Goal: Transaction & Acquisition: Purchase product/service

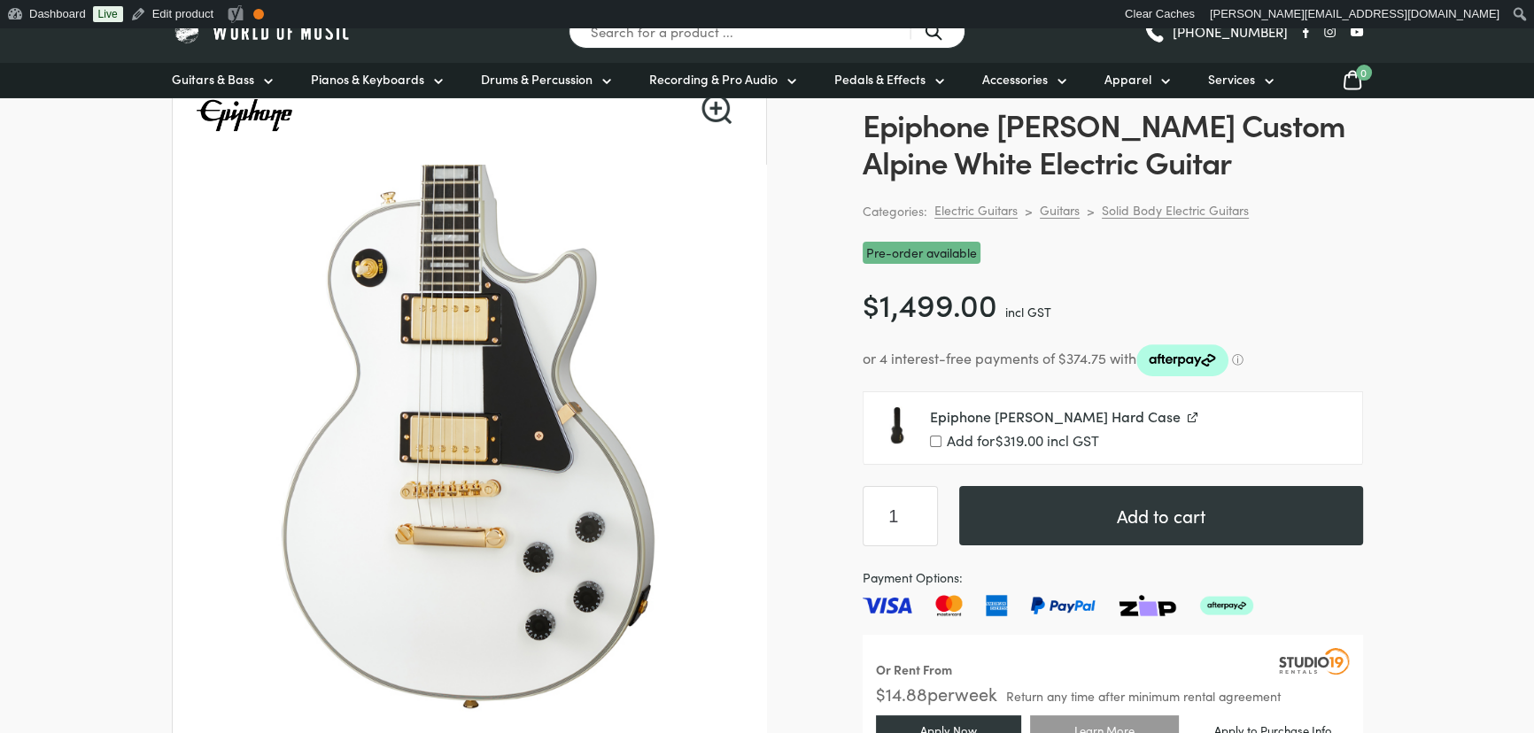
scroll to position [322, 0]
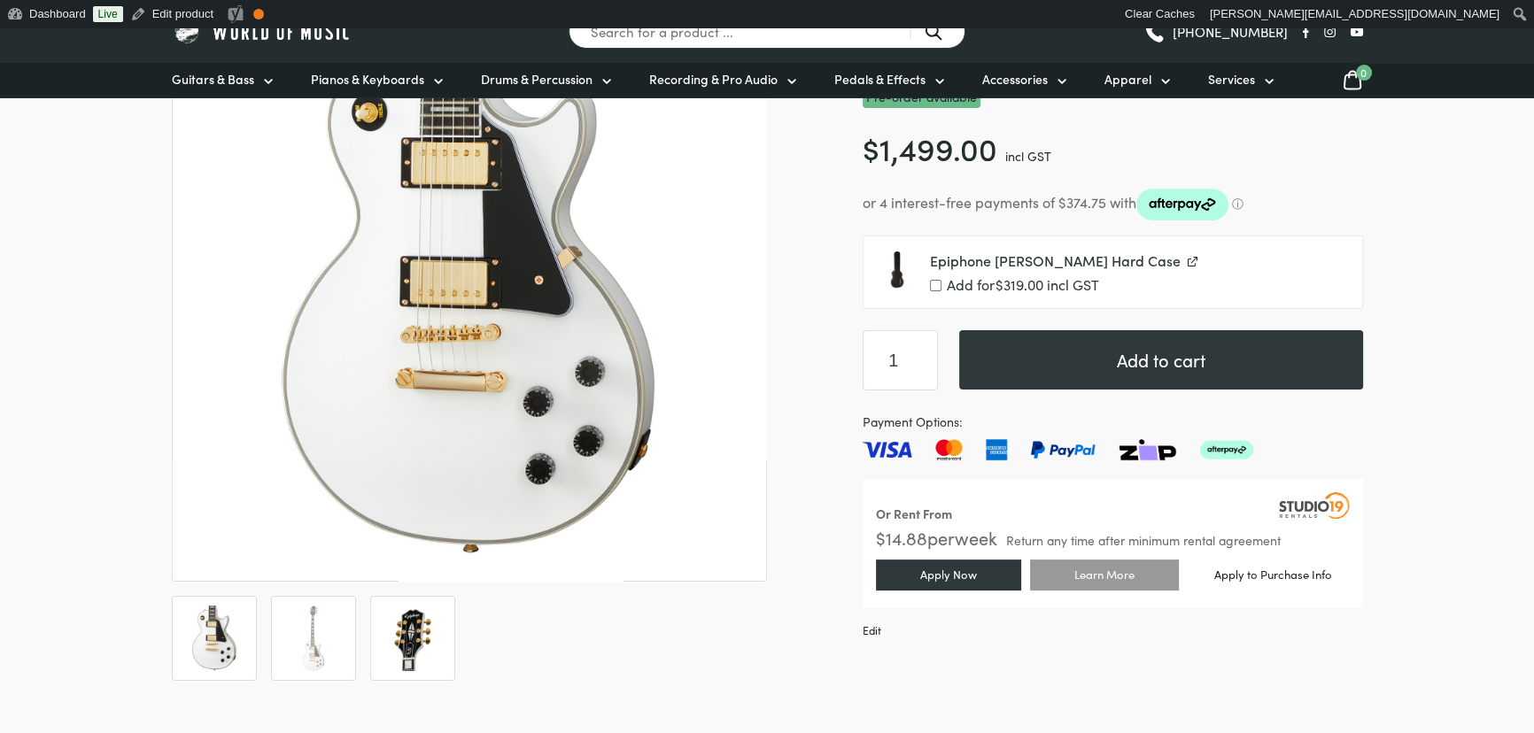
click at [417, 632] on img at bounding box center [413, 639] width 66 height 66
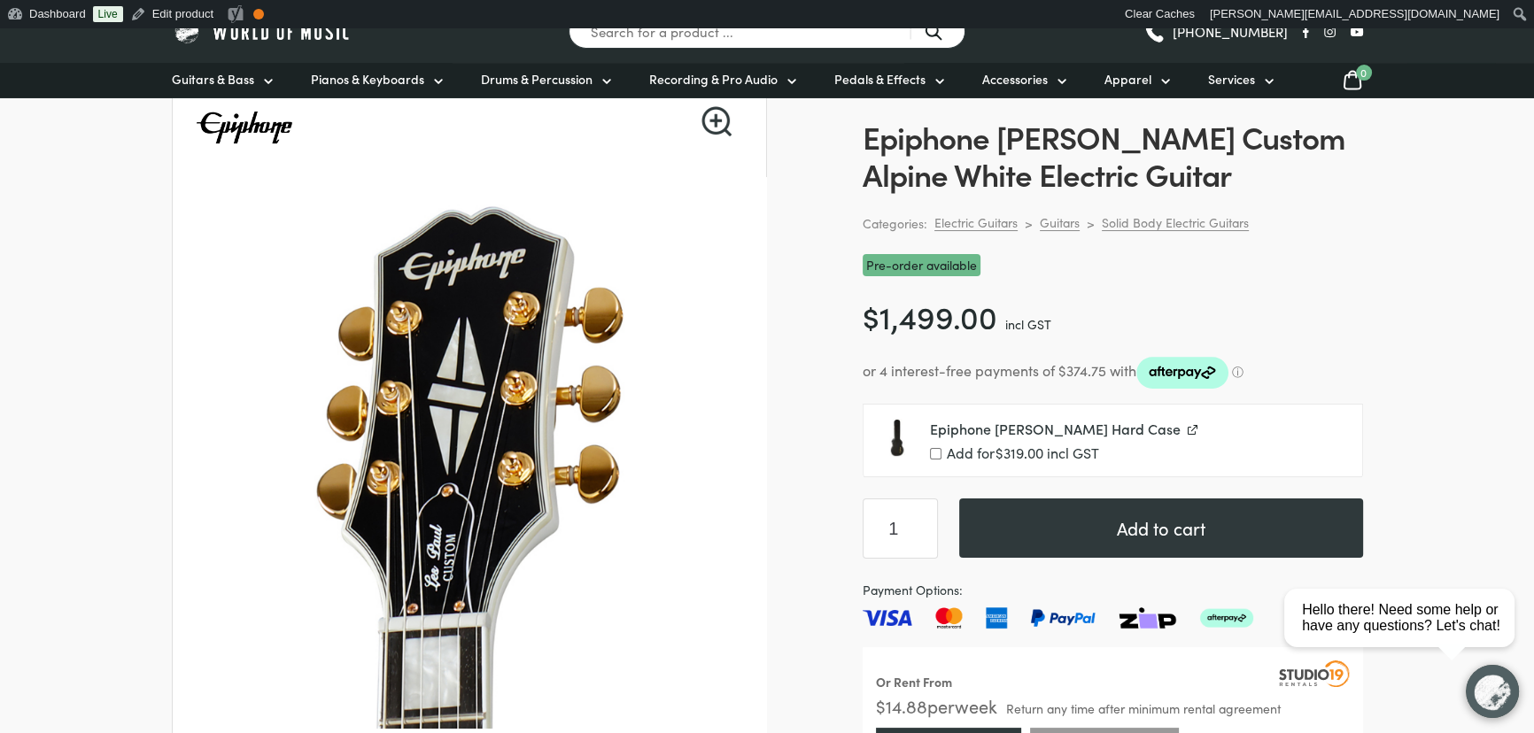
scroll to position [160, 0]
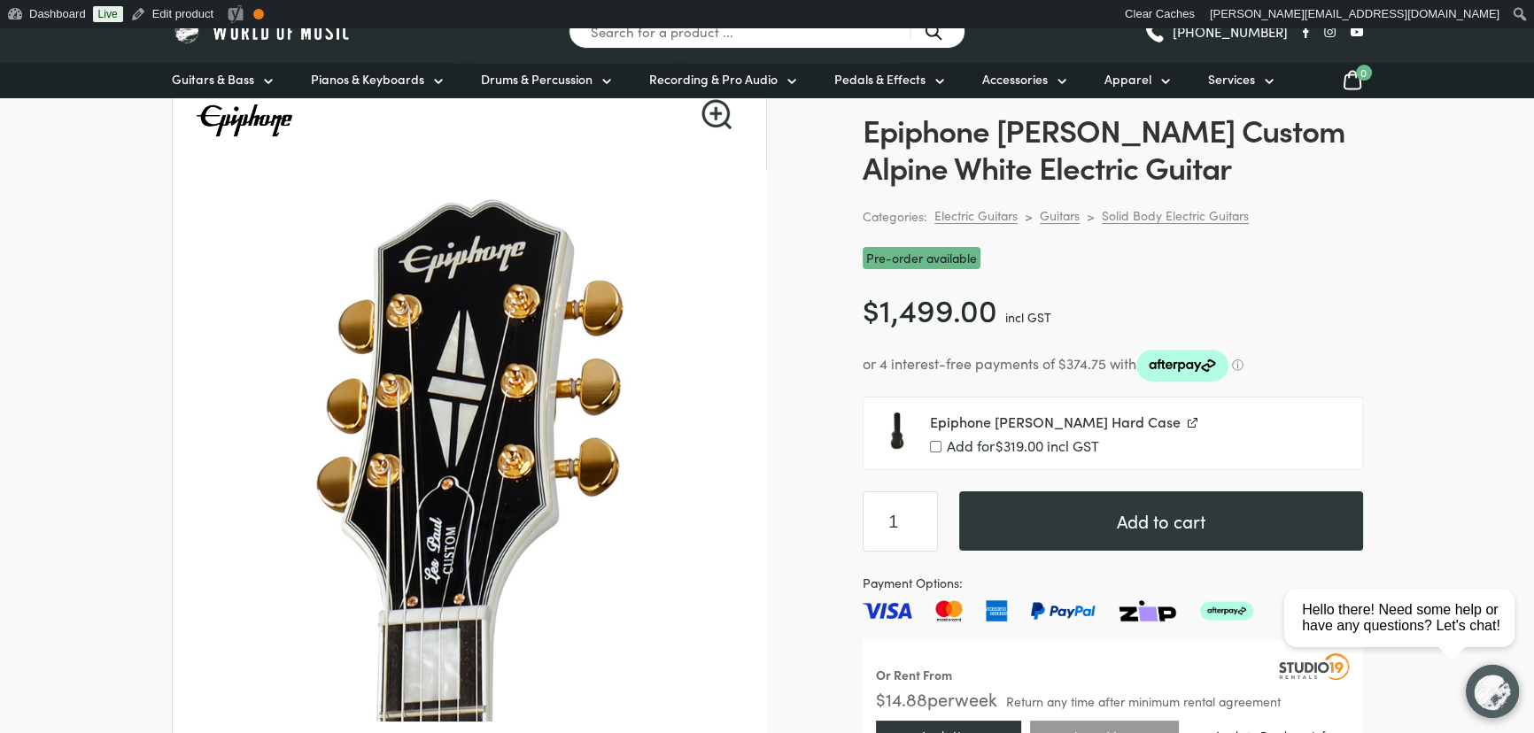
click at [1290, 283] on div "Code: 8500447 RRP: $1,799.00 Epiphone [PERSON_NAME] Custom Alpine White Electri…" at bounding box center [1113, 434] width 500 height 731
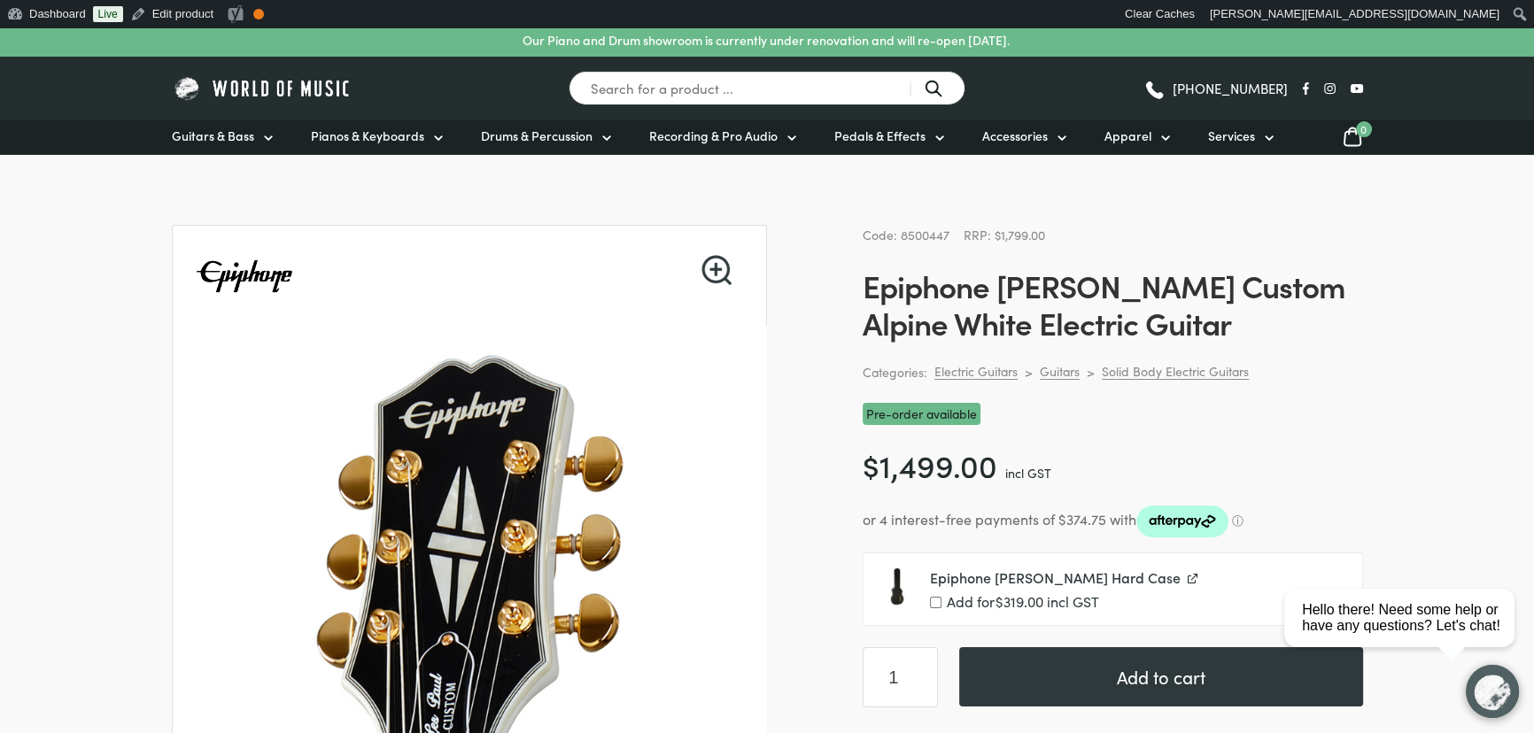
scroll to position [0, 0]
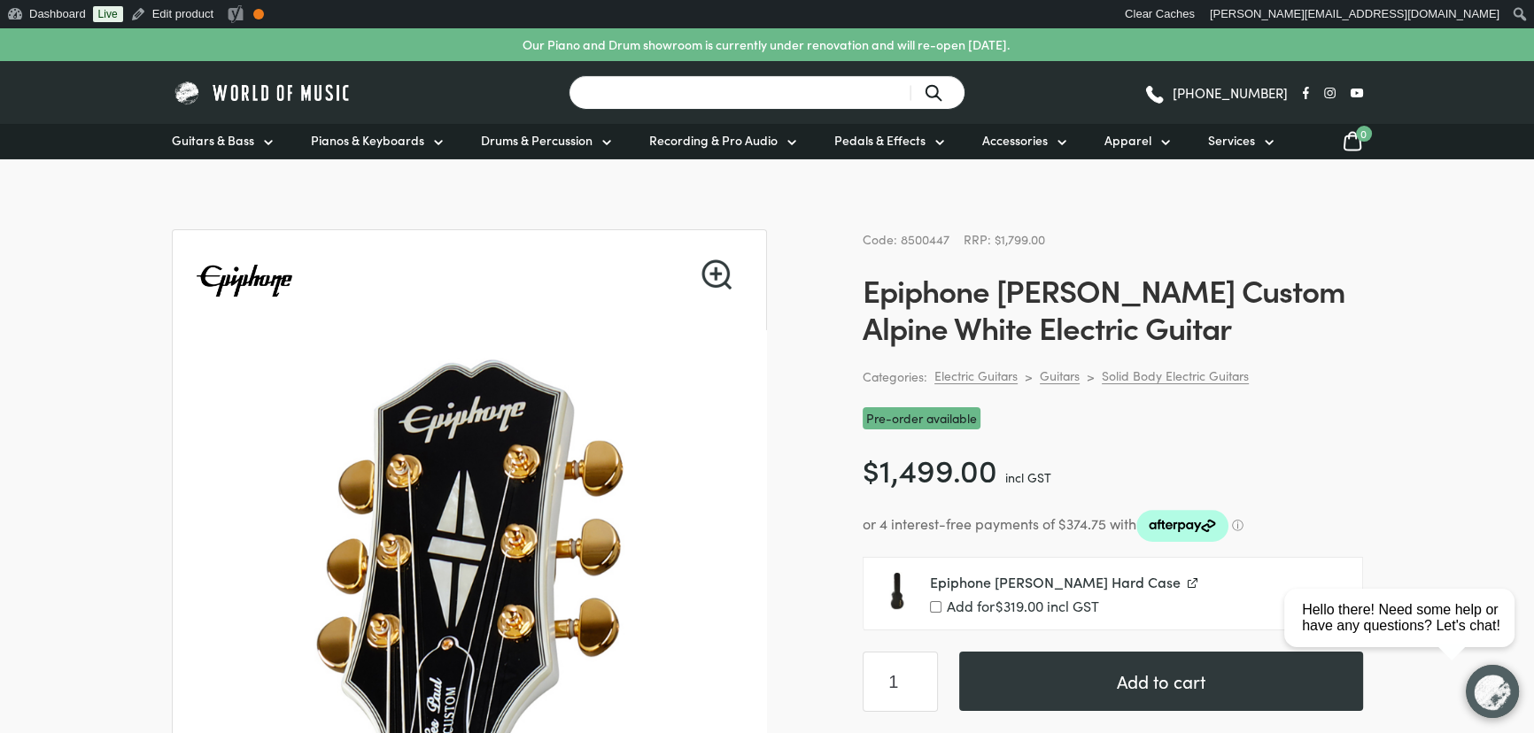
click at [734, 89] on input "Search for a product ..." at bounding box center [767, 92] width 397 height 35
type input "epiphone [PERSON_NAME] custom"
